Goal: Check status: Check status

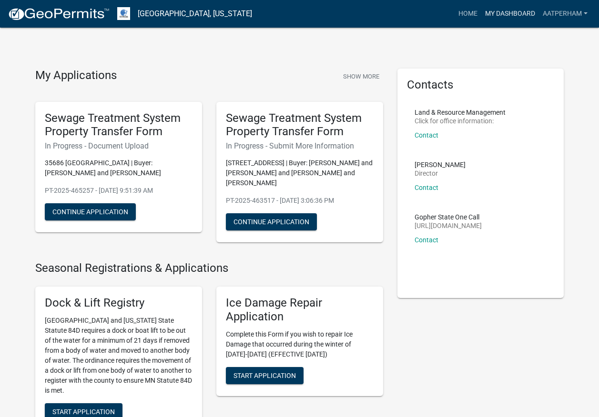
click at [505, 16] on link "My Dashboard" at bounding box center [510, 14] width 58 height 18
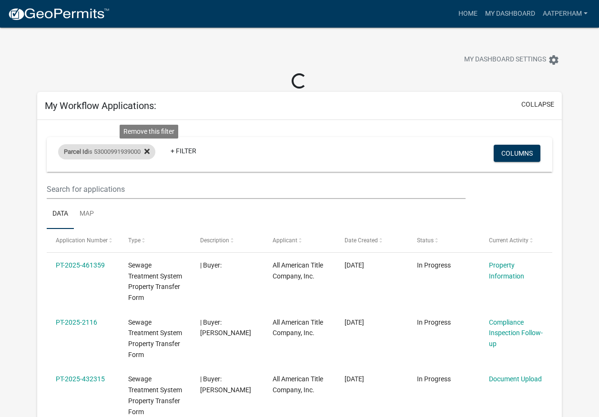
click at [150, 152] on icon at bounding box center [146, 151] width 5 height 5
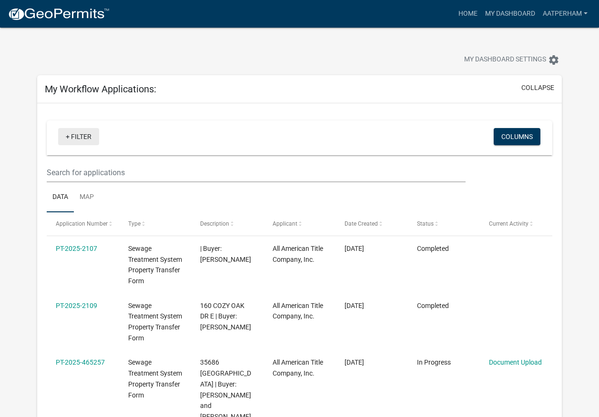
click at [88, 138] on link "+ Filter" at bounding box center [78, 136] width 41 height 17
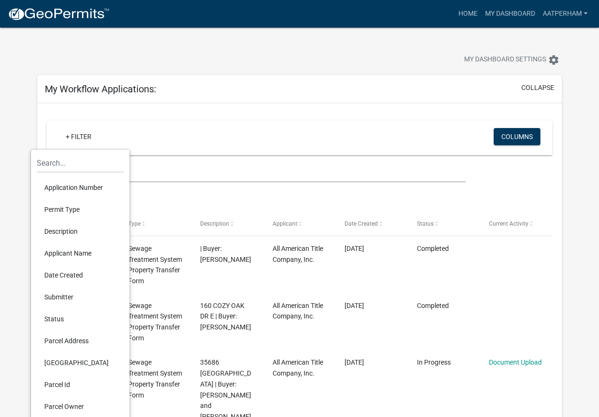
click at [71, 385] on li "Parcel Id" at bounding box center [80, 385] width 87 height 22
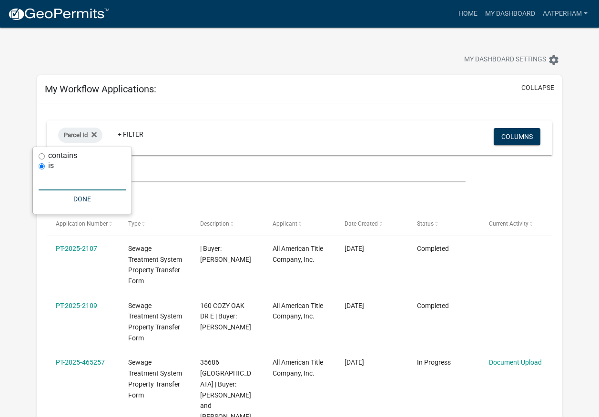
click at [80, 184] on input "text" at bounding box center [82, 181] width 87 height 20
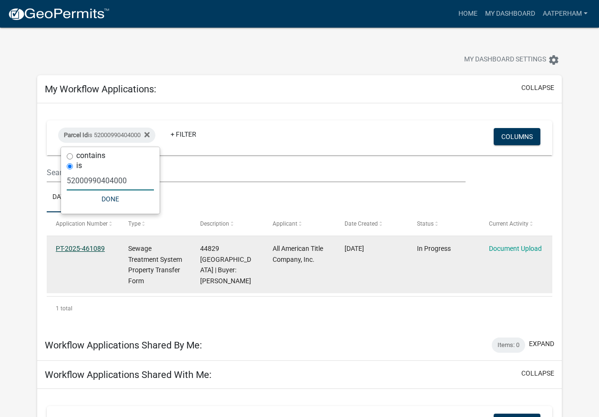
type input "52000990404000"
click at [75, 245] on link "PT-2025-461089" at bounding box center [80, 249] width 49 height 8
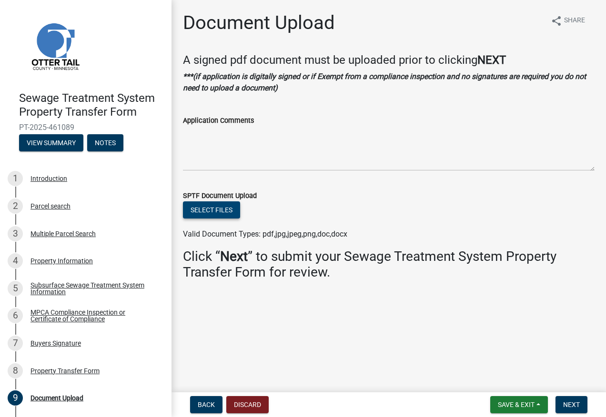
click at [214, 214] on button "Select files" at bounding box center [211, 209] width 57 height 17
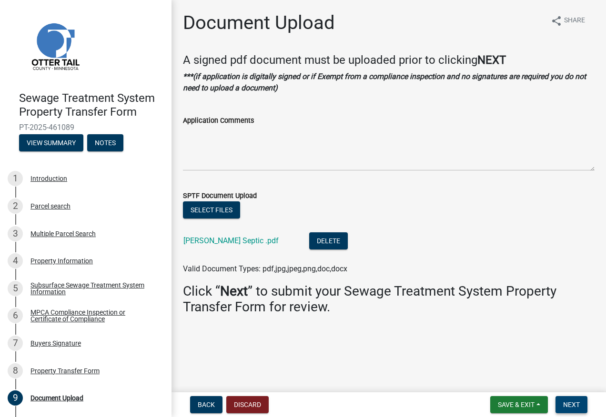
click at [573, 405] on span "Next" at bounding box center [571, 405] width 17 height 8
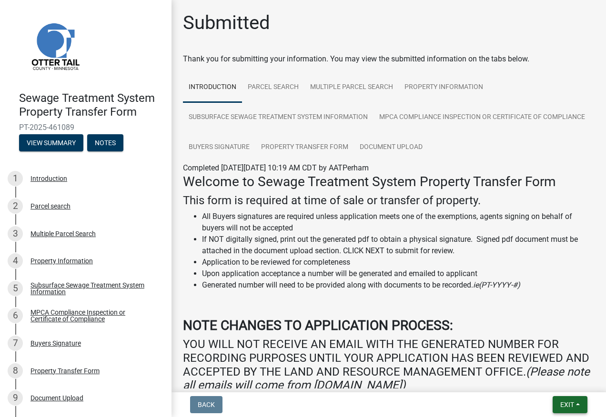
click at [573, 405] on span "Exit" at bounding box center [567, 405] width 14 height 8
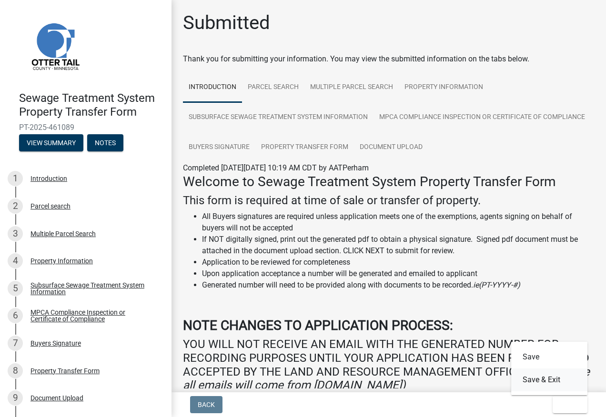
click at [551, 379] on button "Save & Exit" at bounding box center [549, 380] width 76 height 23
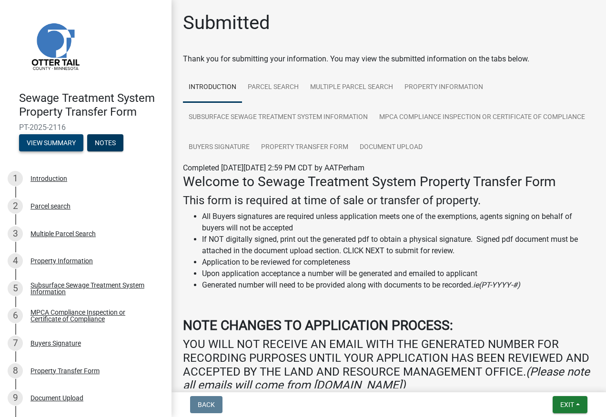
click at [54, 145] on button "View Summary" at bounding box center [51, 142] width 64 height 17
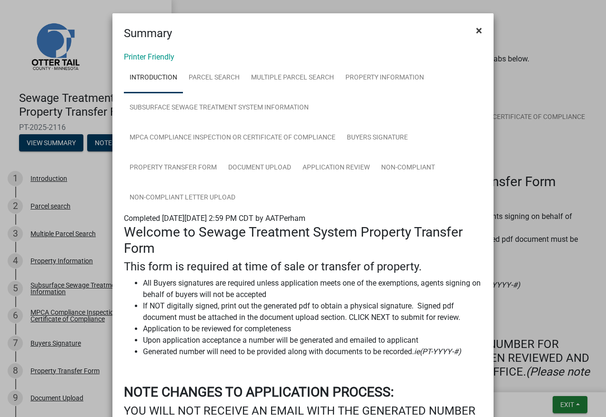
click at [478, 27] on span "×" at bounding box center [479, 30] width 6 height 13
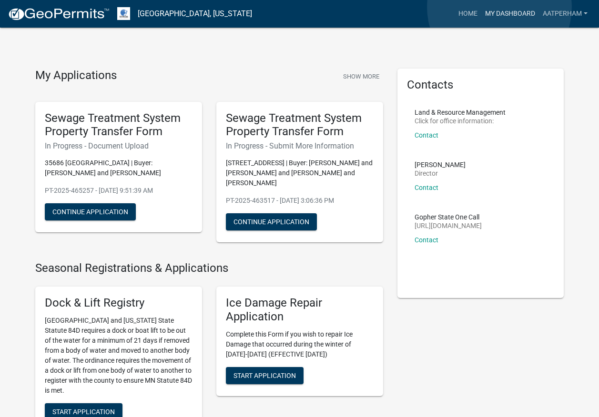
click at [499, 7] on link "My Dashboard" at bounding box center [510, 14] width 58 height 18
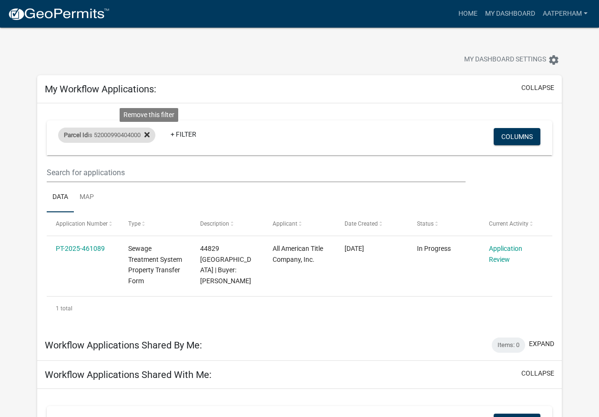
click at [147, 134] on fa-icon at bounding box center [144, 135] width 9 height 15
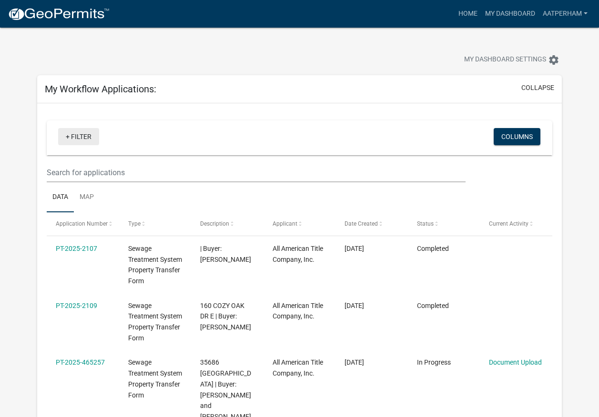
click at [92, 140] on link "+ Filter" at bounding box center [78, 136] width 41 height 17
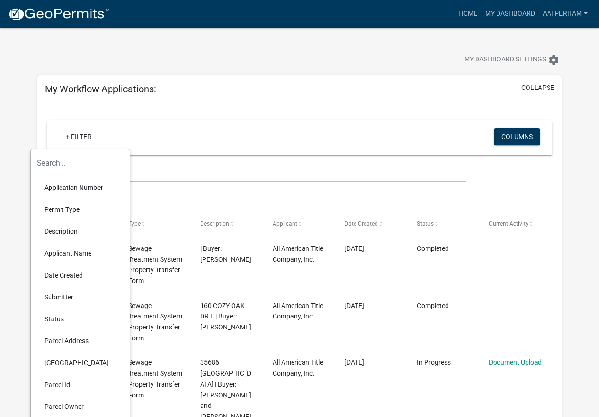
click at [60, 382] on li "Parcel Id" at bounding box center [80, 385] width 87 height 22
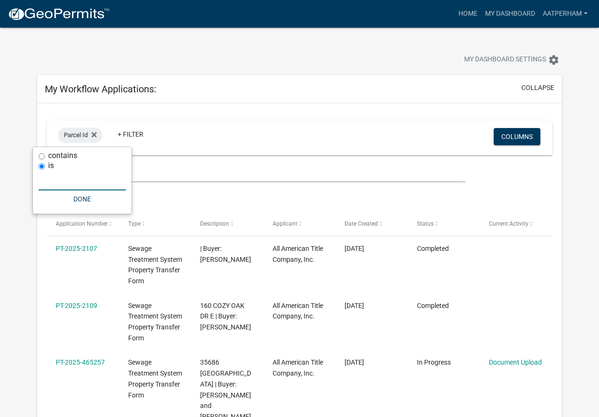
click at [87, 180] on input "text" at bounding box center [82, 181] width 87 height 20
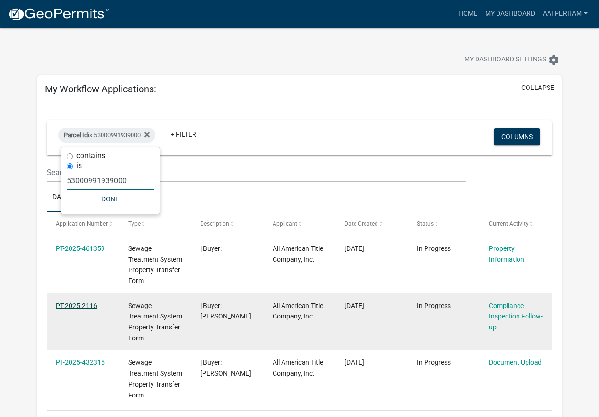
type input "53000991939000"
click at [70, 307] on link "PT-2025-2116" at bounding box center [76, 306] width 41 height 8
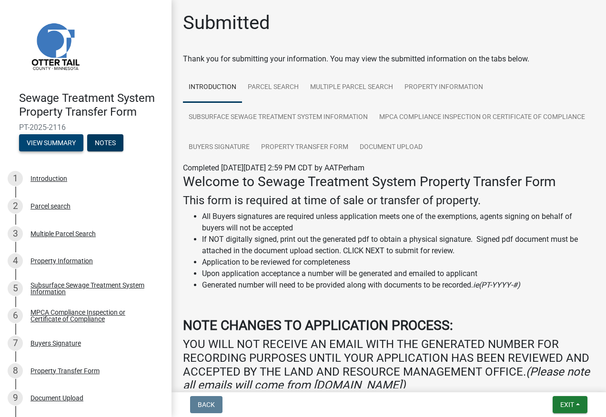
click at [59, 147] on button "View Summary" at bounding box center [51, 142] width 64 height 17
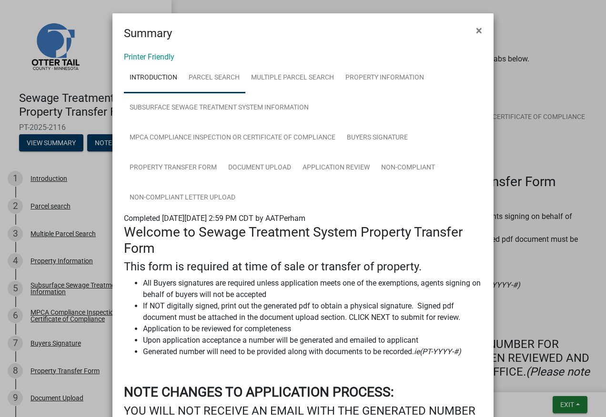
click at [206, 78] on link "Parcel search" at bounding box center [214, 78] width 62 height 30
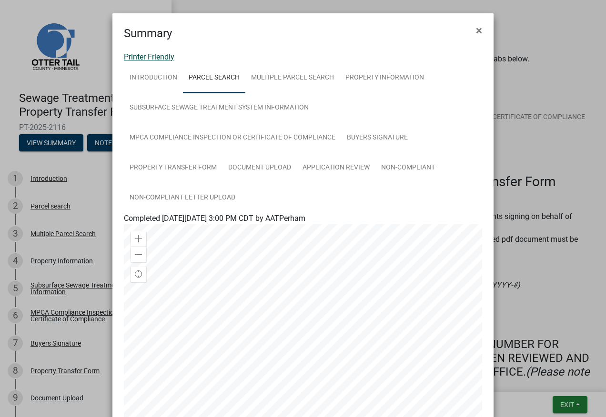
click at [162, 57] on link "Printer Friendly" at bounding box center [149, 56] width 50 height 9
click at [470, 30] on button "×" at bounding box center [478, 30] width 21 height 27
